Goal: Task Accomplishment & Management: Complete application form

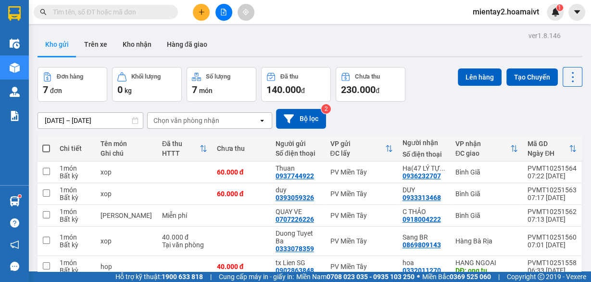
click at [221, 116] on div "Chọn văn phòng nhận" at bounding box center [203, 120] width 111 height 15
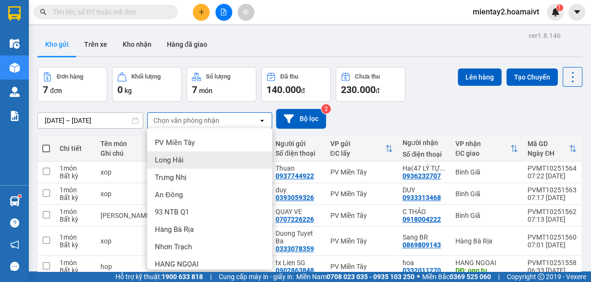
scroll to position [92, 0]
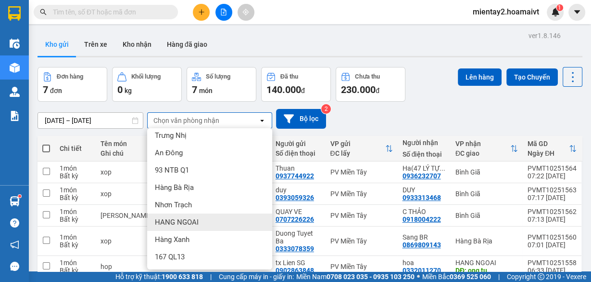
click at [194, 219] on span "HANG NGOAI" at bounding box center [177, 222] width 44 height 10
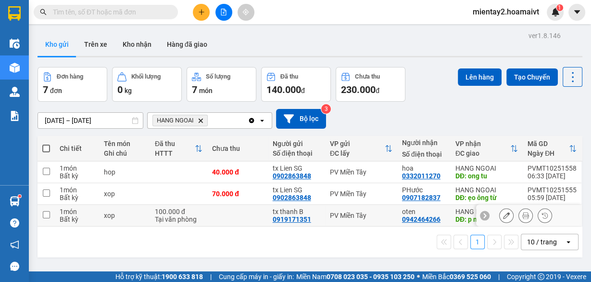
scroll to position [44, 0]
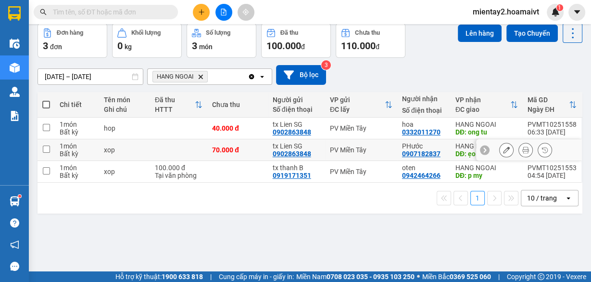
drag, startPoint x: 243, startPoint y: 149, endPoint x: 248, endPoint y: 139, distance: 11.2
click at [245, 147] on div "70.000 đ" at bounding box center [237, 150] width 51 height 8
checkbox input "true"
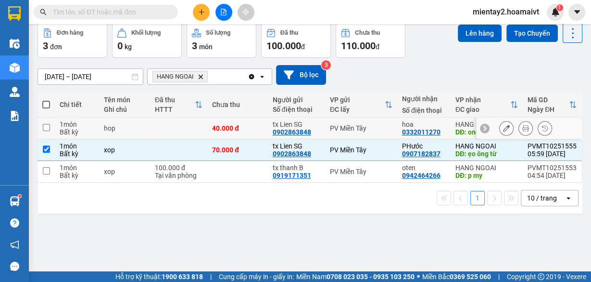
click at [249, 123] on td "40.000 đ" at bounding box center [237, 128] width 61 height 22
checkbox input "true"
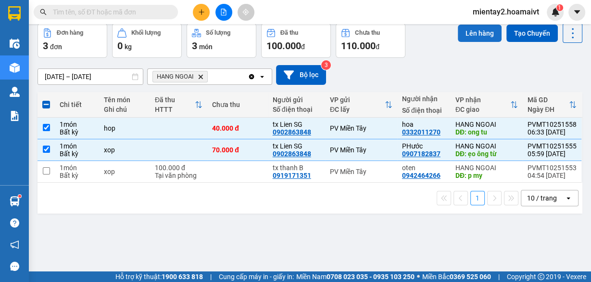
click at [474, 31] on button "Lên hàng" at bounding box center [480, 33] width 44 height 17
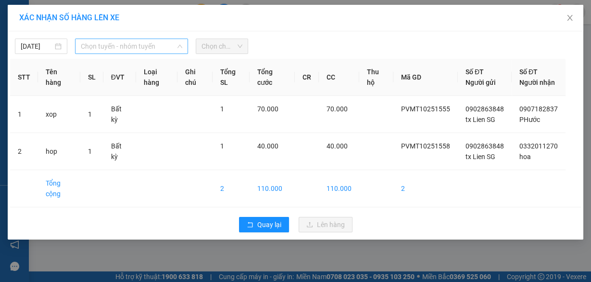
drag, startPoint x: 110, startPoint y: 41, endPoint x: 137, endPoint y: 111, distance: 74.2
click at [111, 41] on span "Chọn tuyến - nhóm tuyến" at bounding box center [132, 46] width 102 height 14
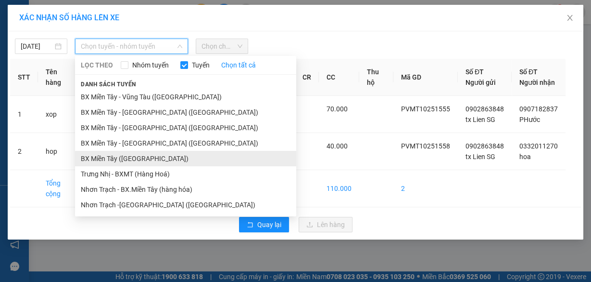
click at [143, 158] on li "BX Miền Tây ([GEOGRAPHIC_DATA])" at bounding box center [185, 158] width 221 height 15
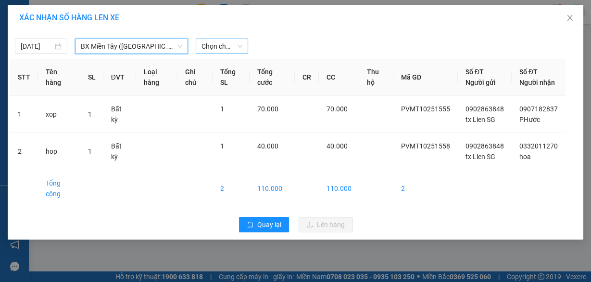
click at [227, 44] on span "Chọn chuyến" at bounding box center [222, 46] width 41 height 14
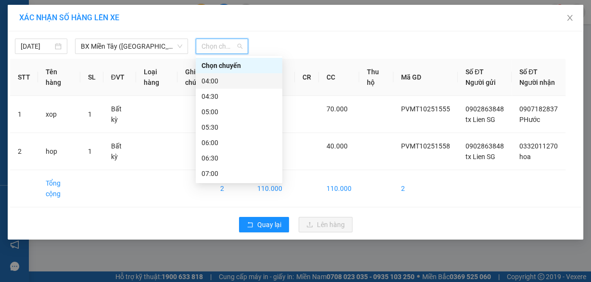
click at [233, 79] on div "04:00" at bounding box center [239, 81] width 75 height 11
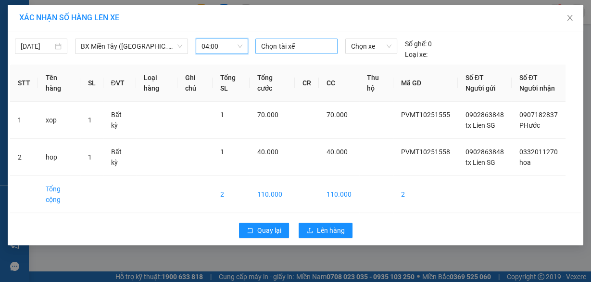
click at [284, 48] on div at bounding box center [296, 46] width 77 height 12
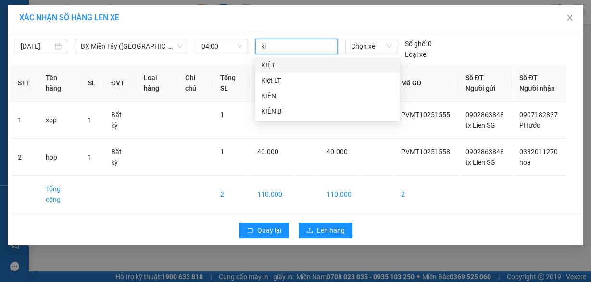
type input "k"
type input "lien"
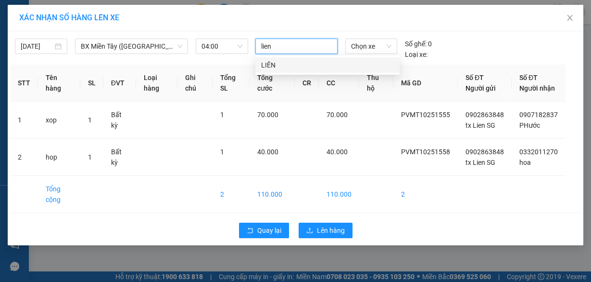
click at [278, 71] on div "LIÊN" at bounding box center [328, 64] width 144 height 15
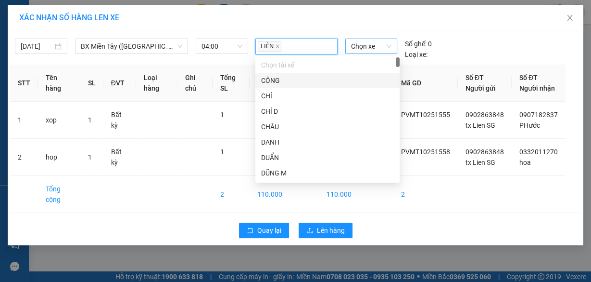
click at [366, 48] on span "Chọn xe" at bounding box center [371, 46] width 40 height 14
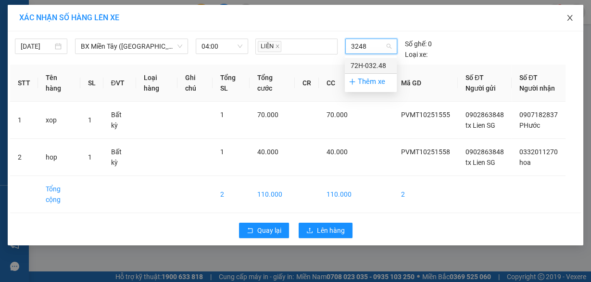
type input "3248"
click at [571, 18] on icon "close" at bounding box center [570, 18] width 8 height 8
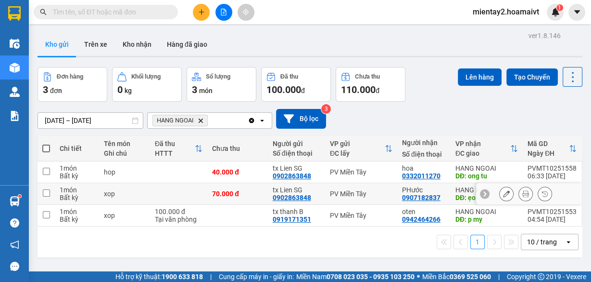
click at [250, 192] on div "70.000 đ" at bounding box center [237, 194] width 51 height 8
checkbox input "true"
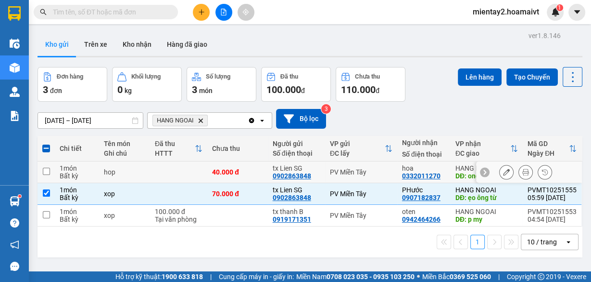
click at [250, 168] on div "40.000 đ" at bounding box center [237, 172] width 51 height 8
checkbox input "true"
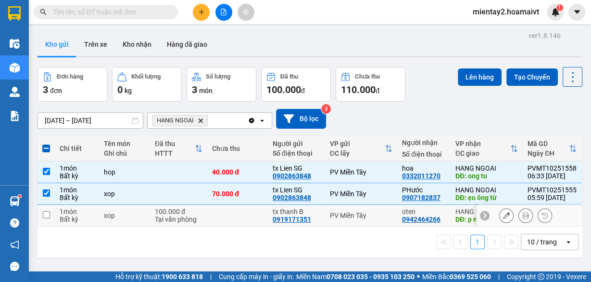
click at [244, 216] on td at bounding box center [237, 216] width 61 height 22
checkbox input "true"
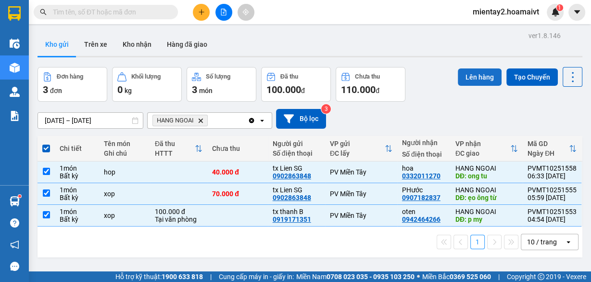
click at [473, 76] on button "Lên hàng" at bounding box center [480, 76] width 44 height 17
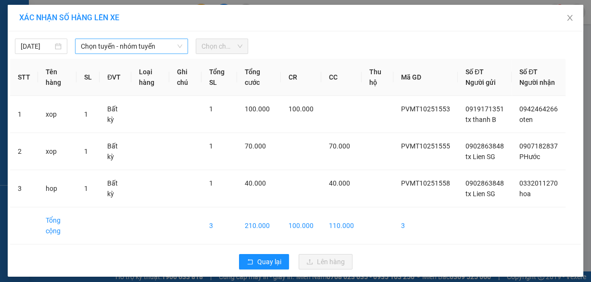
click at [152, 48] on span "Chọn tuyến - nhóm tuyến" at bounding box center [132, 46] width 102 height 14
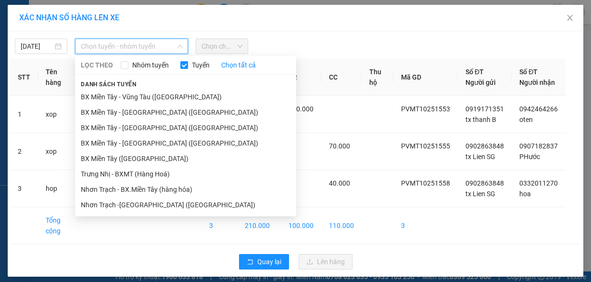
drag, startPoint x: 142, startPoint y: 158, endPoint x: 245, endPoint y: 50, distance: 150.1
click at [150, 154] on li "BX Miền Tây ([GEOGRAPHIC_DATA])" at bounding box center [185, 158] width 221 height 15
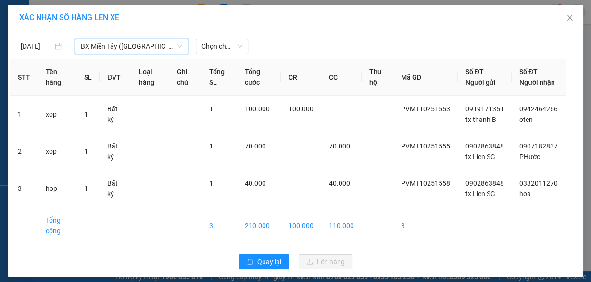
click at [213, 45] on span "Chọn chuyến" at bounding box center [222, 46] width 41 height 14
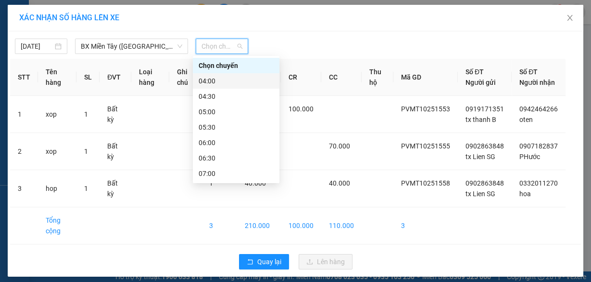
drag, startPoint x: 221, startPoint y: 78, endPoint x: 294, endPoint y: 64, distance: 74.0
click at [222, 78] on div "04:00" at bounding box center [236, 81] width 75 height 11
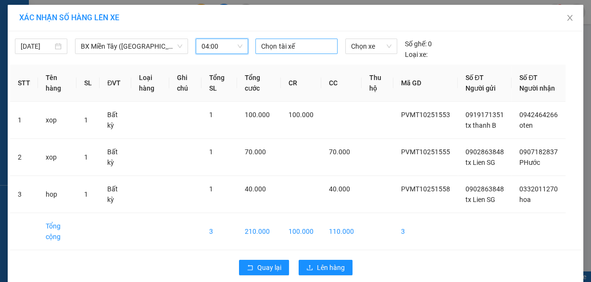
click at [293, 45] on div at bounding box center [296, 46] width 77 height 12
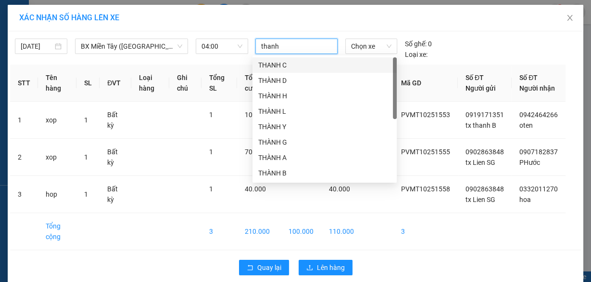
type input "thanh e"
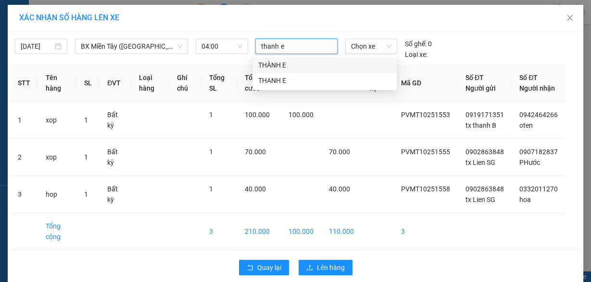
drag, startPoint x: 285, startPoint y: 61, endPoint x: 336, endPoint y: 54, distance: 51.0
click at [286, 60] on div "THÀNH E" at bounding box center [324, 65] width 133 height 11
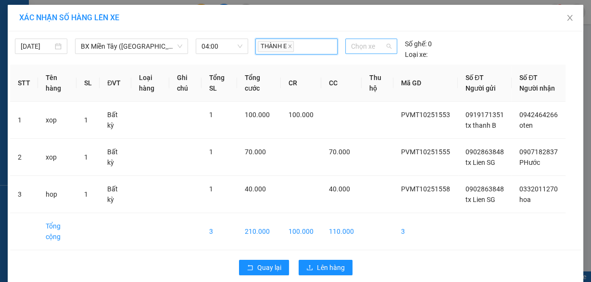
click at [356, 48] on span "Chọn xe" at bounding box center [371, 46] width 40 height 14
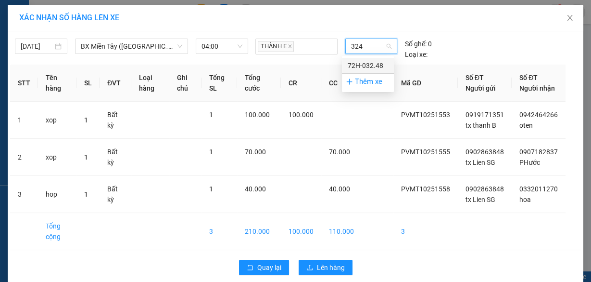
type input "3248"
click at [373, 60] on div "72H-032.48" at bounding box center [368, 65] width 40 height 11
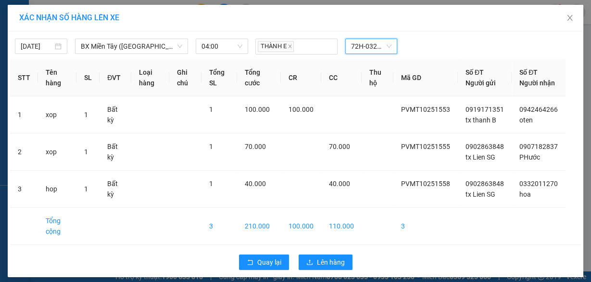
click at [321, 260] on div "Quay lại Lên hàng" at bounding box center [295, 261] width 571 height 25
click at [322, 266] on span "Lên hàng" at bounding box center [331, 261] width 28 height 11
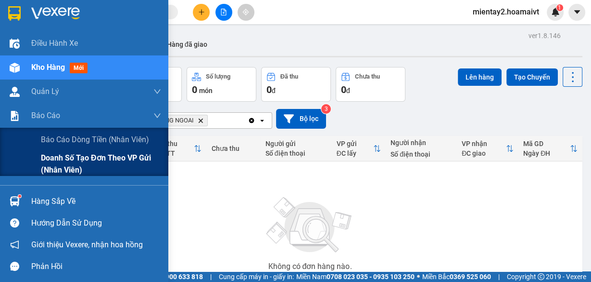
click at [110, 158] on span "Doanh số tạo đơn theo VP gửi (nhân viên)" at bounding box center [101, 164] width 120 height 24
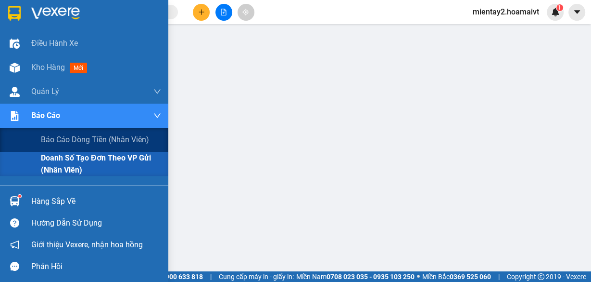
drag, startPoint x: 78, startPoint y: 160, endPoint x: 87, endPoint y: 158, distance: 9.3
click at [79, 160] on span "Doanh số tạo đơn theo VP gửi (nhân viên)" at bounding box center [101, 164] width 120 height 24
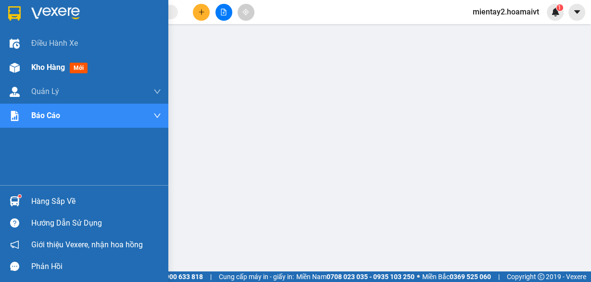
drag, startPoint x: 44, startPoint y: 58, endPoint x: 42, endPoint y: 64, distance: 6.0
click at [44, 59] on div "Kho hàng mới" at bounding box center [96, 67] width 130 height 24
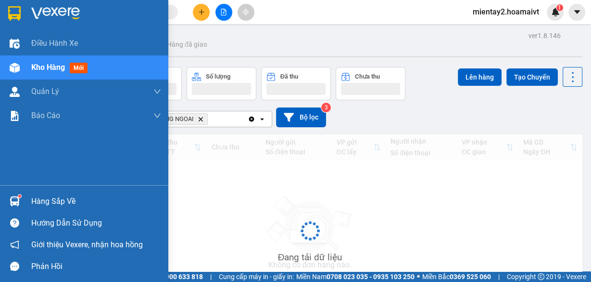
click at [42, 64] on span "Kho hàng" at bounding box center [48, 67] width 34 height 9
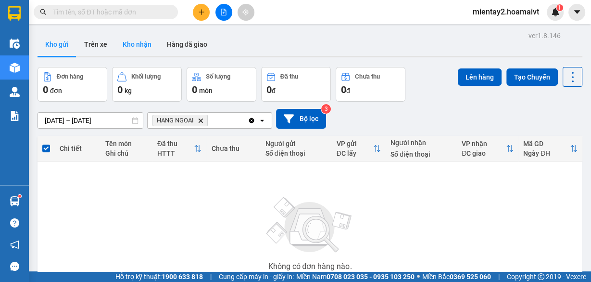
click at [140, 41] on button "Kho nhận" at bounding box center [137, 44] width 44 height 23
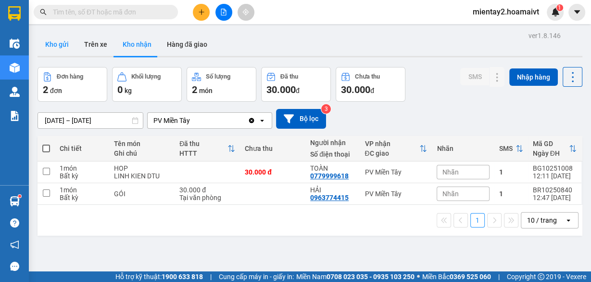
click at [52, 42] on button "Kho gửi" at bounding box center [57, 44] width 39 height 23
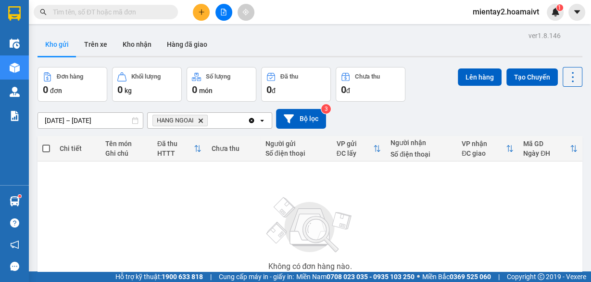
click at [132, 11] on input "text" at bounding box center [110, 12] width 114 height 11
paste input "0364139379"
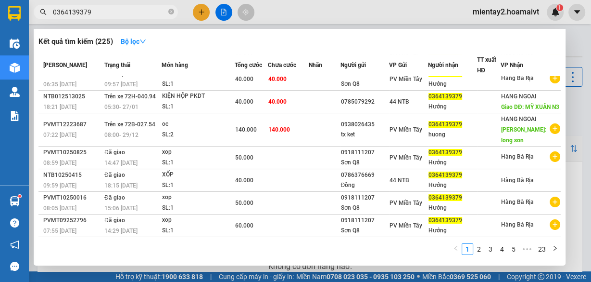
scroll to position [99, 0]
type input "0364139379"
click at [200, 8] on div at bounding box center [295, 141] width 591 height 282
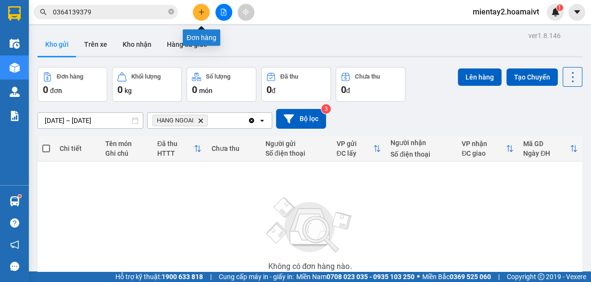
click at [200, 8] on button at bounding box center [201, 12] width 17 height 17
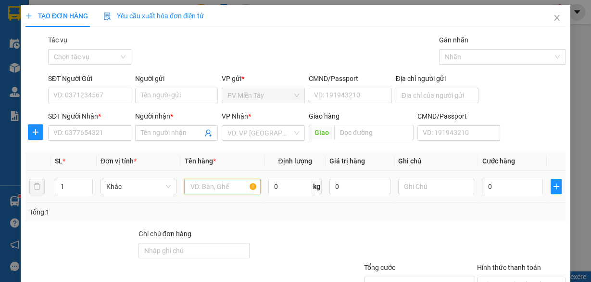
click at [216, 183] on input "text" at bounding box center [222, 186] width 77 height 15
paste input "0901313131"
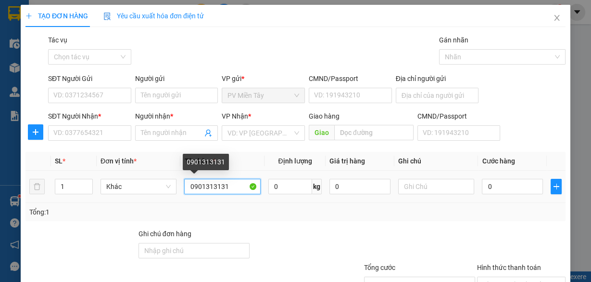
click at [227, 186] on input "0901313131" at bounding box center [222, 186] width 77 height 15
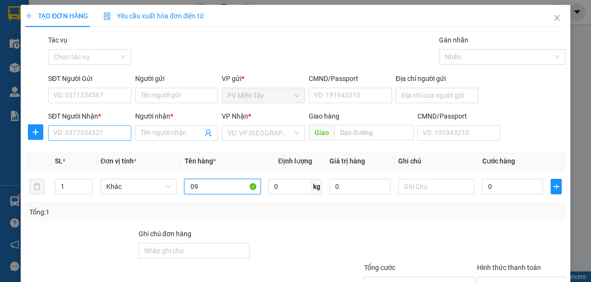
type input "0"
paste input "0901313131"
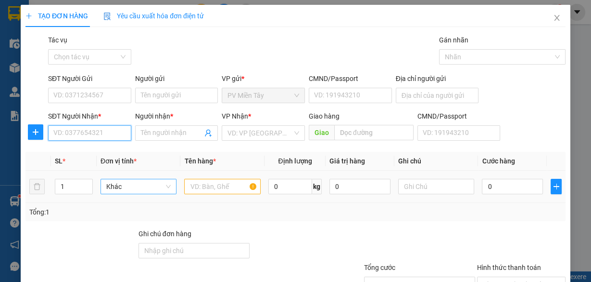
type input "0901313131"
drag, startPoint x: 103, startPoint y: 133, endPoint x: 100, endPoint y: 156, distance: 23.8
click at [104, 133] on input "0901313131" at bounding box center [89, 132] width 83 height 15
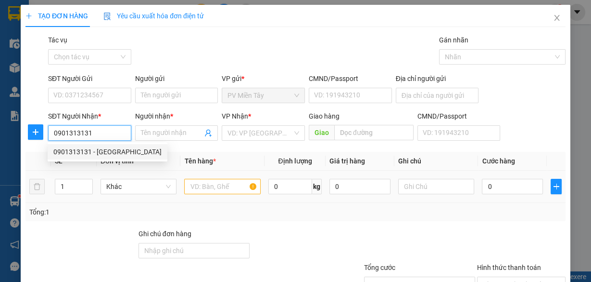
drag, startPoint x: 99, startPoint y: 150, endPoint x: 198, endPoint y: 177, distance: 102.3
click at [100, 151] on div "0901313131 - [GEOGRAPHIC_DATA]" at bounding box center [107, 151] width 108 height 11
type input "Lau 0906898284"
type input "Quynh"
type input "My Xuan"
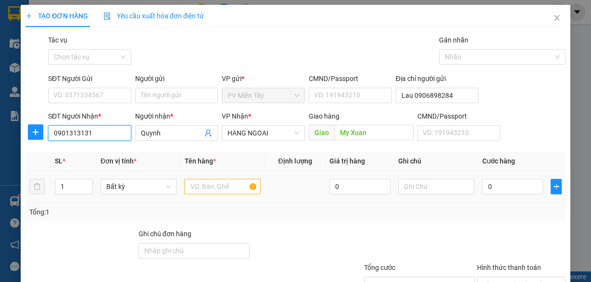
type input "0901313131"
click at [218, 187] on input "text" at bounding box center [222, 186] width 77 height 15
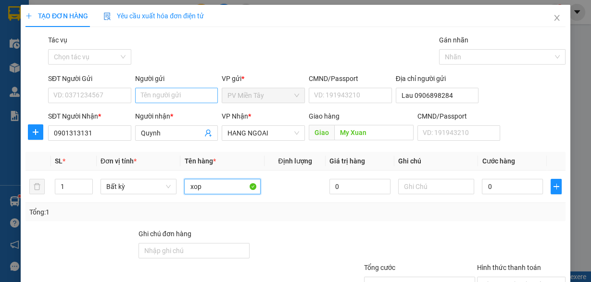
type input "xop"
click at [163, 96] on input "Người gửi" at bounding box center [176, 95] width 83 height 15
click at [144, 96] on input "mtx thach" at bounding box center [176, 95] width 83 height 15
type input "tx thach"
click at [173, 98] on input "tx thach" at bounding box center [176, 95] width 83 height 15
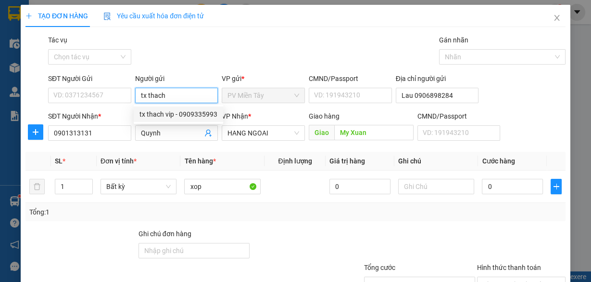
click at [170, 112] on div "tx thach vip - 0909335993" at bounding box center [179, 114] width 78 height 11
type input "0909335993"
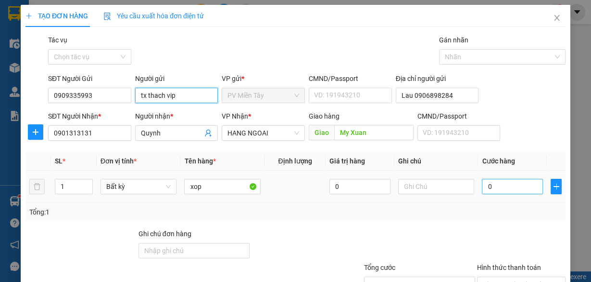
type input "tx thach vip"
click at [514, 183] on input "0" at bounding box center [512, 186] width 61 height 15
type input "5"
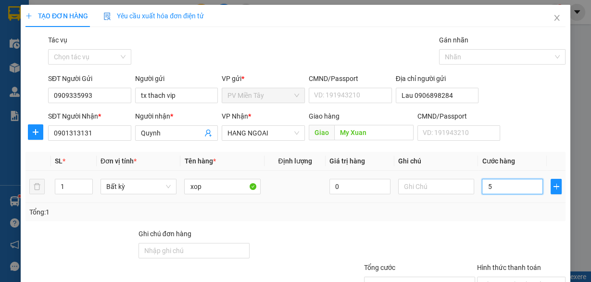
type input "50"
type input "50.000"
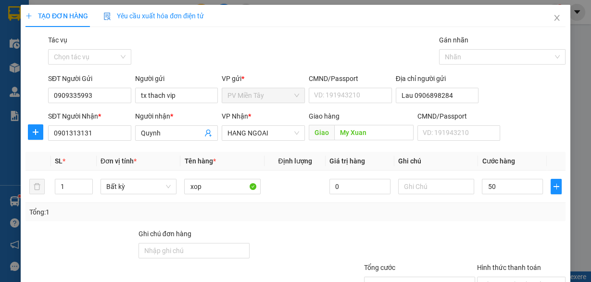
type input "50.000"
click at [499, 215] on div "Tổng: 1" at bounding box center [295, 211] width 533 height 11
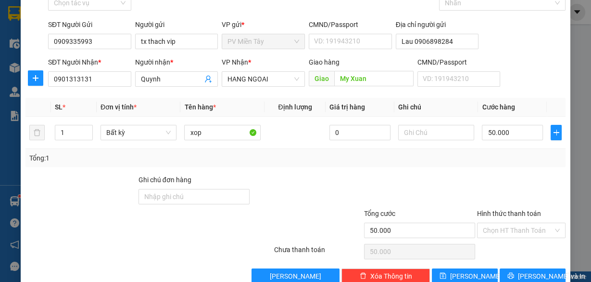
scroll to position [73, 0]
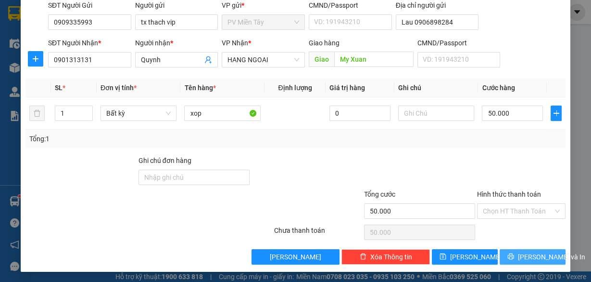
click at [517, 249] on button "[PERSON_NAME] và In" at bounding box center [533, 256] width 66 height 15
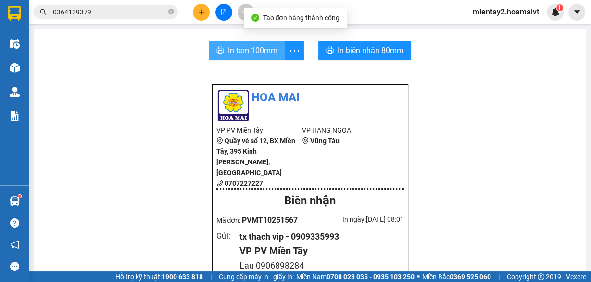
click at [252, 50] on span "In tem 100mm" at bounding box center [253, 50] width 50 height 12
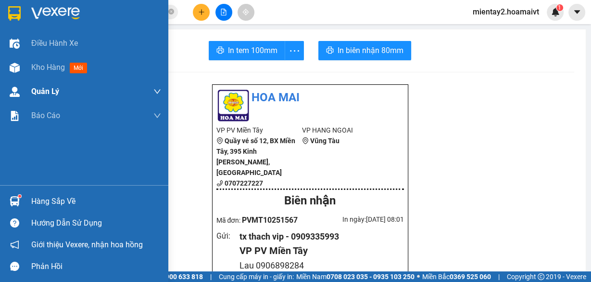
drag, startPoint x: 37, startPoint y: 72, endPoint x: 77, endPoint y: 81, distance: 42.0
click at [37, 72] on span "Kho hàng" at bounding box center [48, 67] width 34 height 9
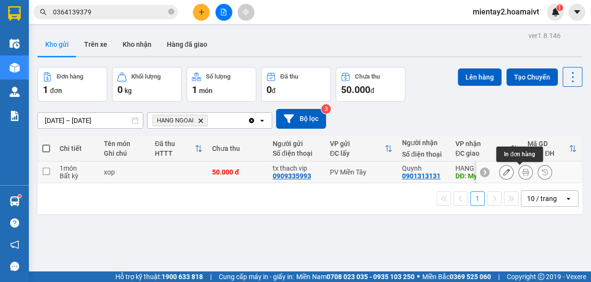
click at [523, 172] on icon at bounding box center [526, 171] width 7 height 7
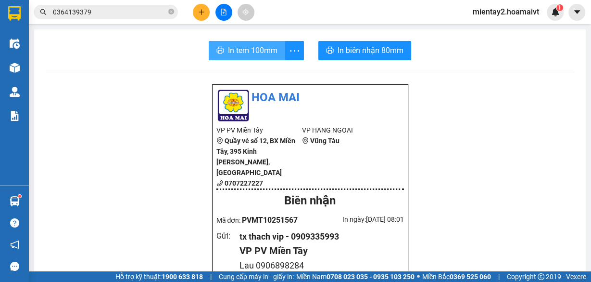
click at [250, 48] on span "In tem 100mm" at bounding box center [253, 50] width 50 height 12
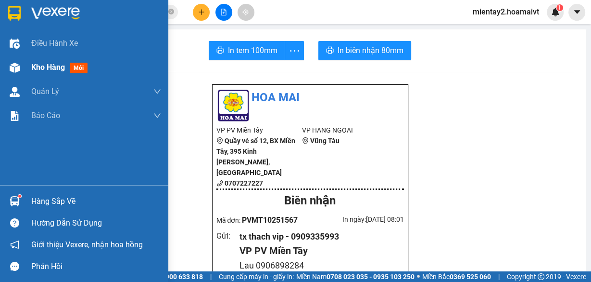
click at [52, 68] on span "Kho hàng" at bounding box center [48, 67] width 34 height 9
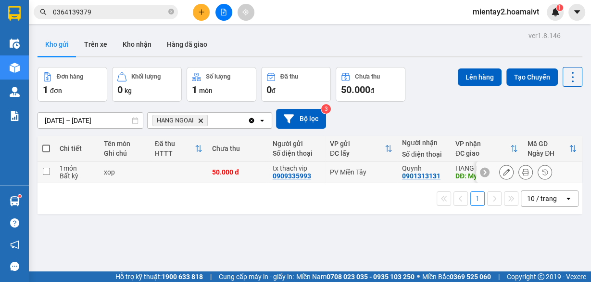
click at [167, 169] on td at bounding box center [178, 172] width 57 height 22
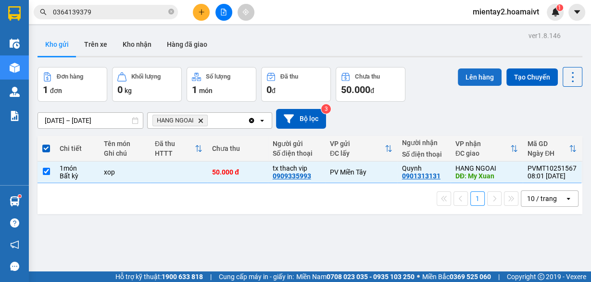
click at [478, 73] on button "Lên hàng" at bounding box center [480, 76] width 44 height 17
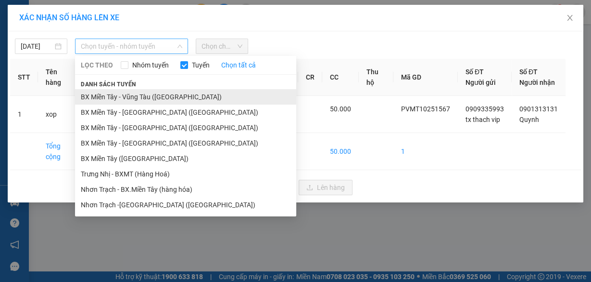
drag, startPoint x: 148, startPoint y: 50, endPoint x: 154, endPoint y: 100, distance: 50.4
click at [150, 54] on div "[DATE] Chọn tuyến - nhóm tuyến LỌC THEO Nhóm tuyến Tuyến Chọn tất cả Danh sách …" at bounding box center [296, 116] width 576 height 171
click at [144, 97] on li "BX Miền Tây - Vũng Tàu ([GEOGRAPHIC_DATA])" at bounding box center [185, 96] width 221 height 15
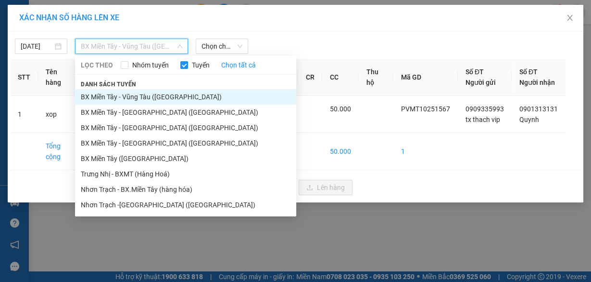
click at [142, 43] on span "BX Miền Tây - Vũng Tàu ([GEOGRAPHIC_DATA])" at bounding box center [132, 46] width 102 height 14
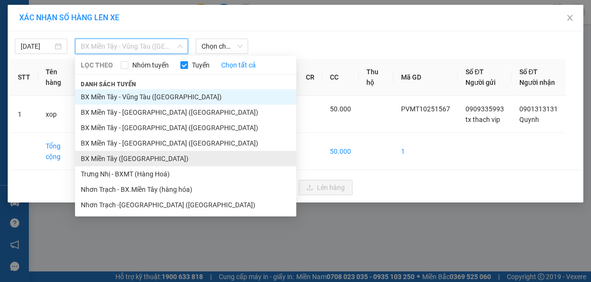
click at [148, 158] on li "BX Miền Tây ([GEOGRAPHIC_DATA])" at bounding box center [185, 158] width 221 height 15
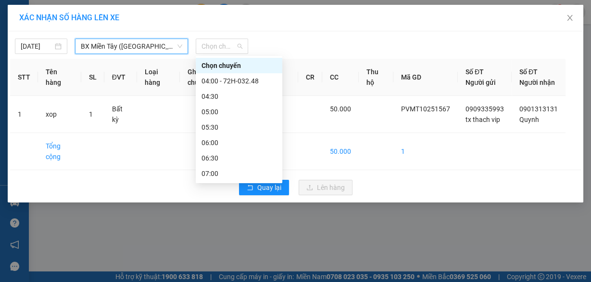
drag, startPoint x: 225, startPoint y: 41, endPoint x: 233, endPoint y: 134, distance: 92.8
click at [226, 46] on span "Chọn chuyến" at bounding box center [222, 46] width 41 height 14
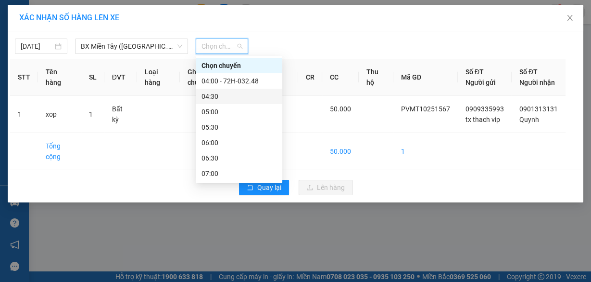
drag, startPoint x: 220, startPoint y: 96, endPoint x: 274, endPoint y: 63, distance: 63.7
click at [224, 94] on div "04:30" at bounding box center [239, 96] width 75 height 11
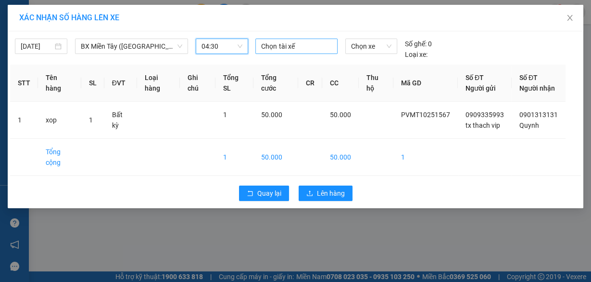
click at [283, 46] on div at bounding box center [296, 46] width 77 height 12
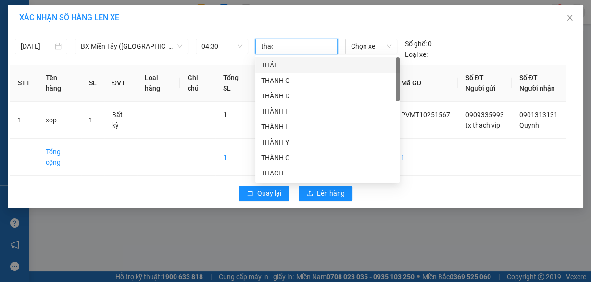
type input "thach"
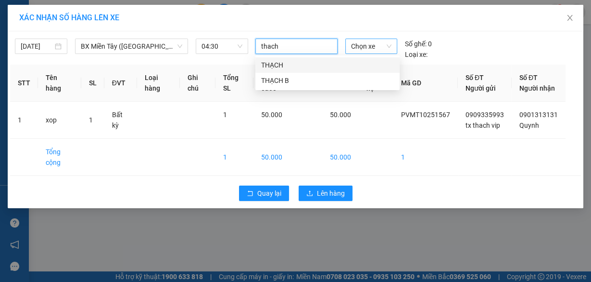
drag, startPoint x: 281, startPoint y: 63, endPoint x: 353, endPoint y: 51, distance: 73.7
click at [288, 61] on div "THẠCH" at bounding box center [327, 65] width 133 height 11
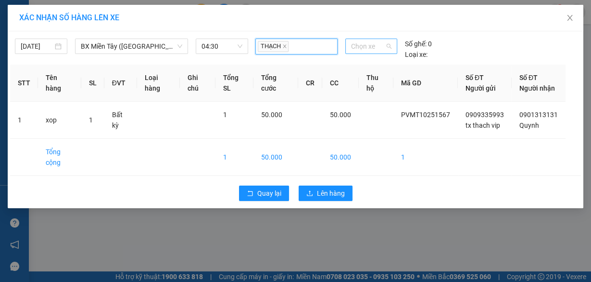
click at [369, 45] on span "Chọn xe" at bounding box center [371, 46] width 40 height 14
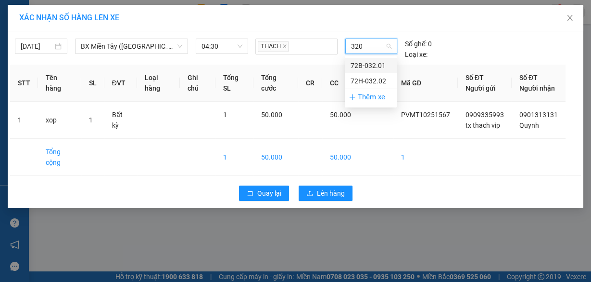
type input "3201"
click at [377, 64] on div "72B-032.01" at bounding box center [371, 65] width 40 height 11
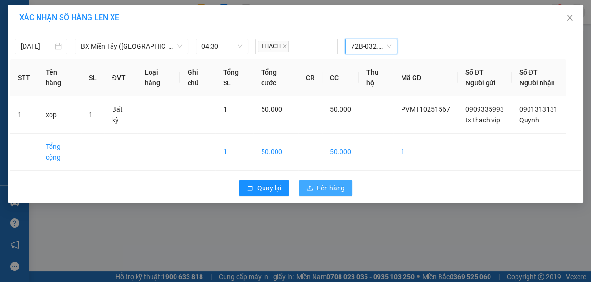
click at [324, 193] on span "Lên hàng" at bounding box center [331, 187] width 28 height 11
